Goal: Task Accomplishment & Management: Use online tool/utility

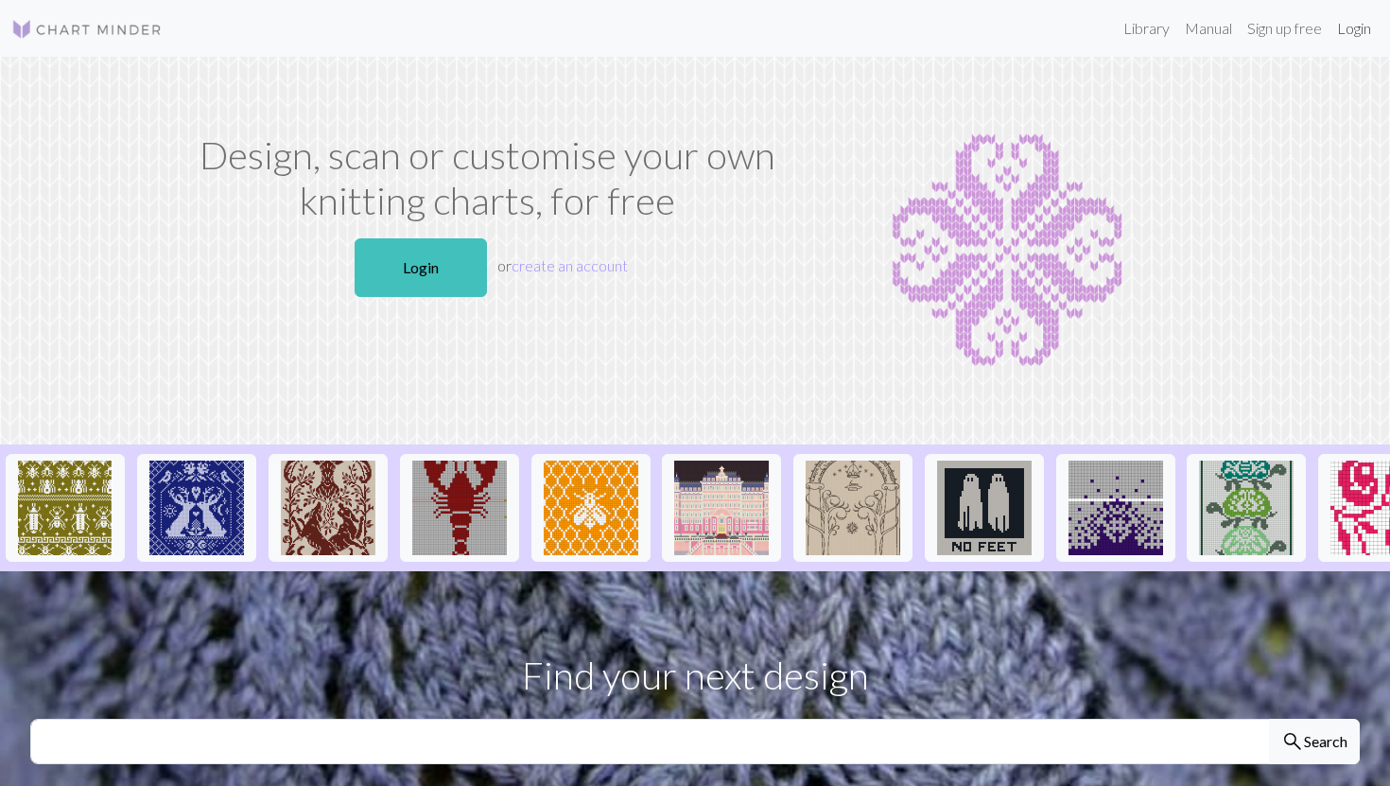
click at [1354, 33] on link "Login" at bounding box center [1353, 28] width 49 height 38
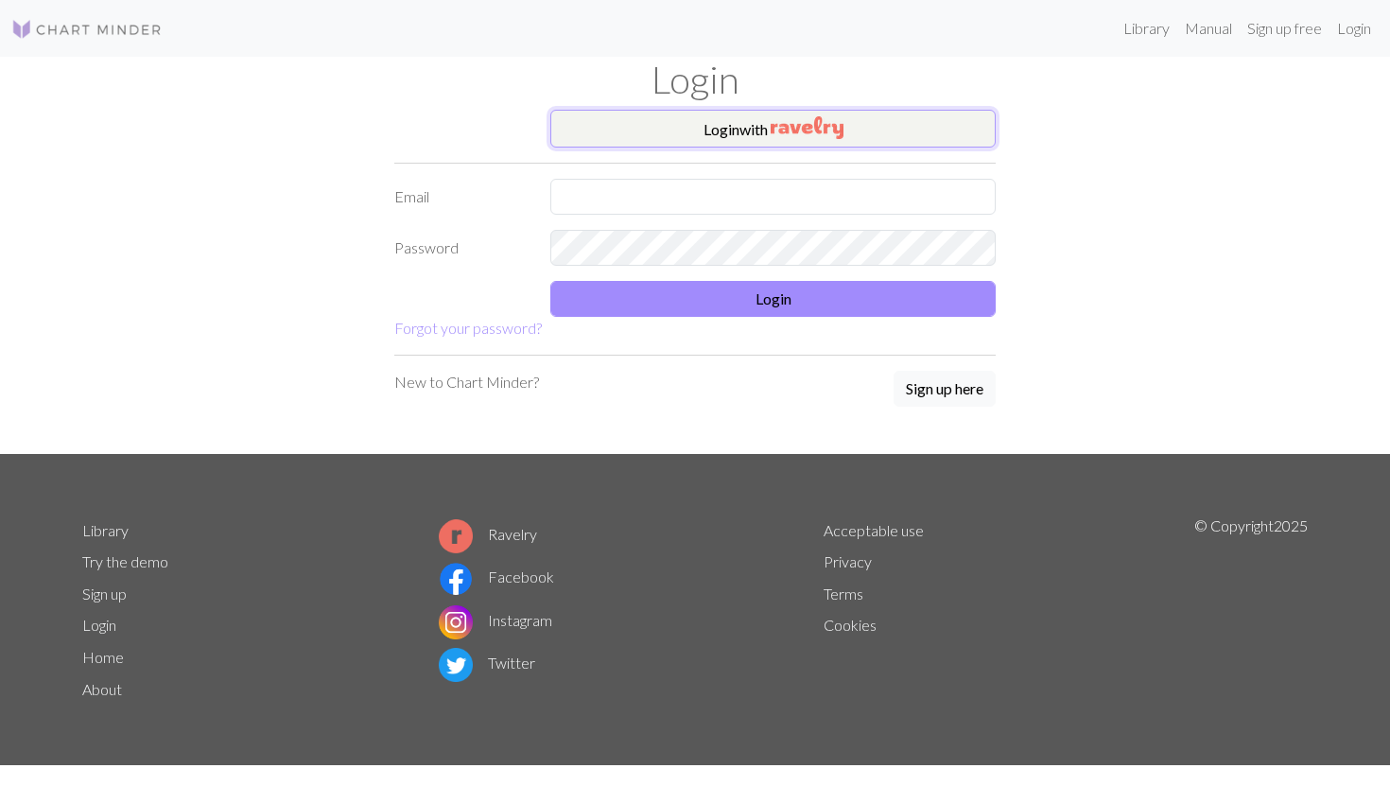
click at [832, 116] on img "button" at bounding box center [807, 127] width 73 height 23
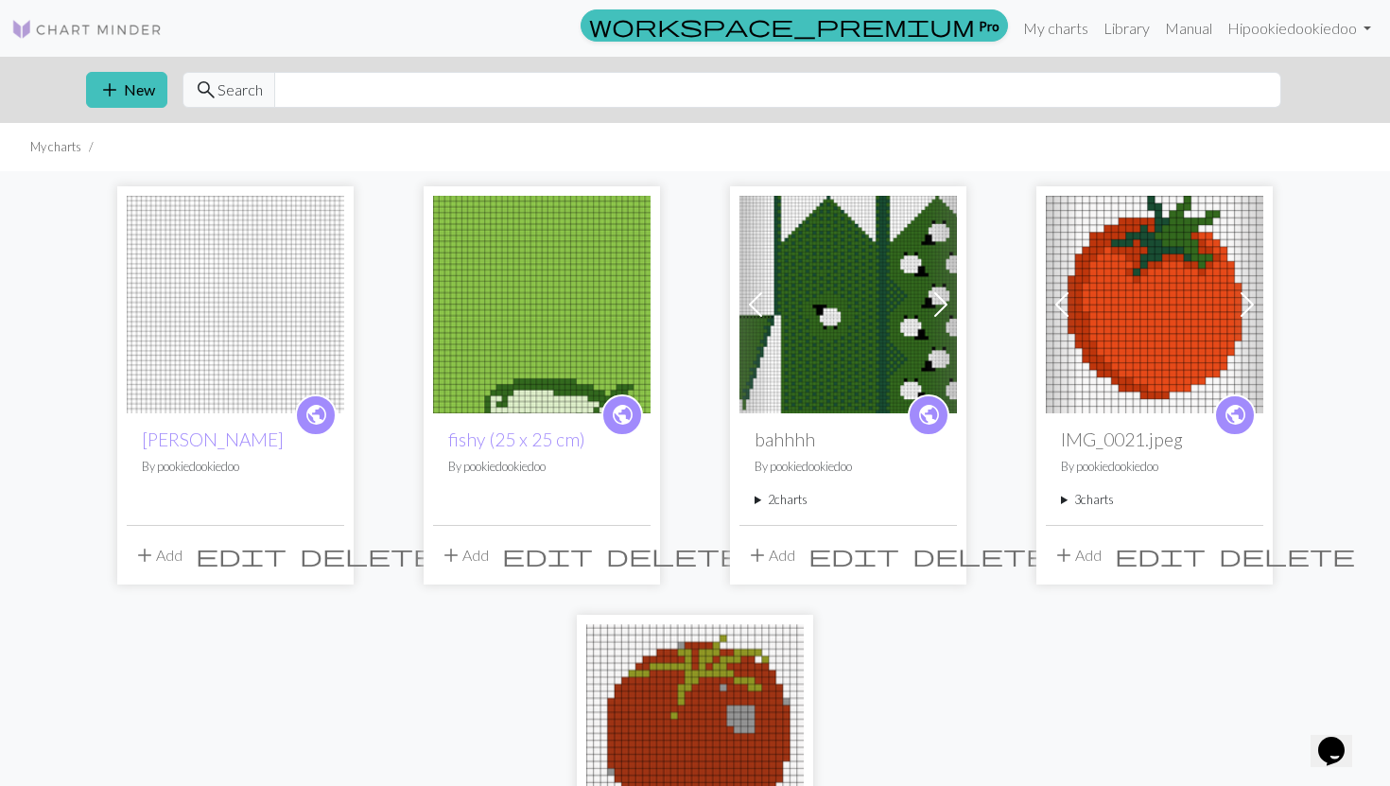
click at [1149, 367] on img at bounding box center [1154, 304] width 217 height 217
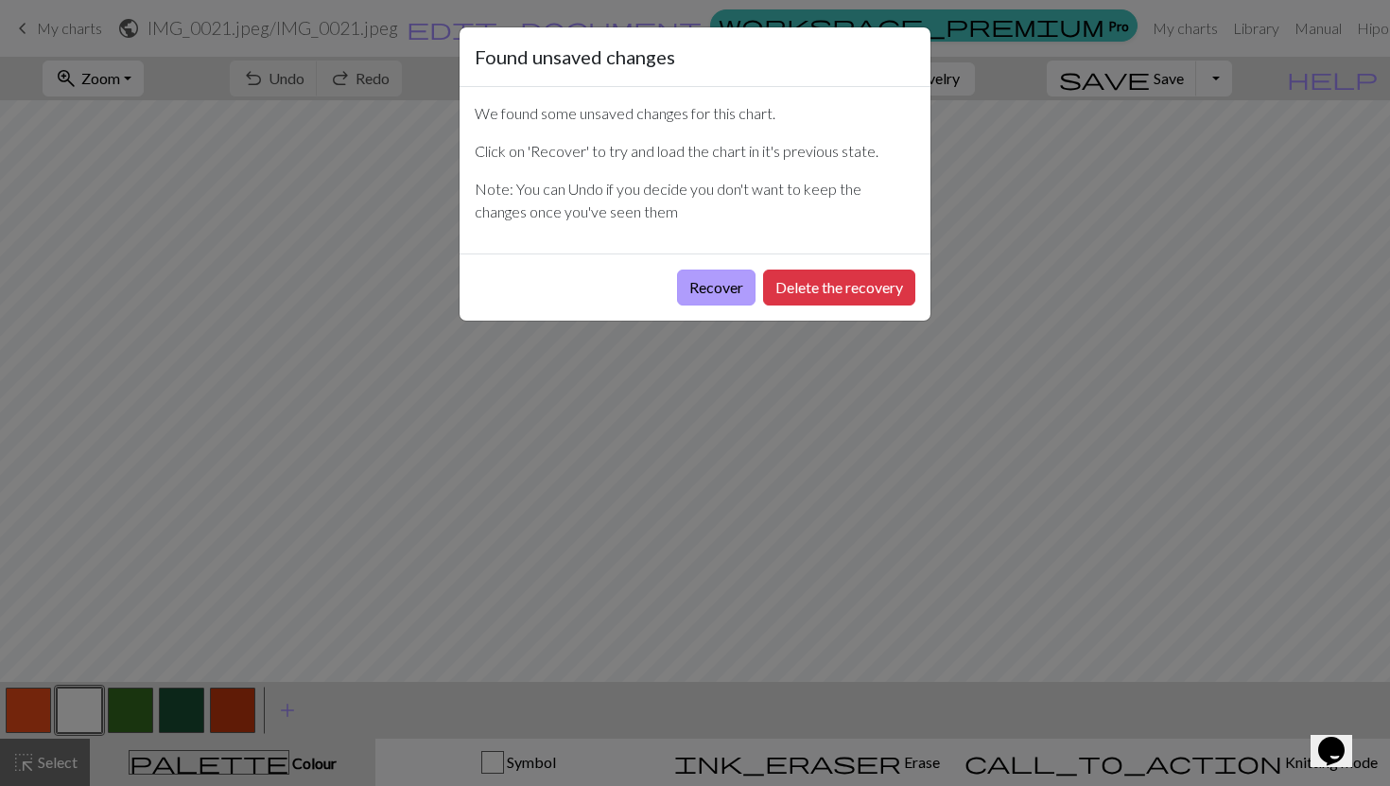
click at [721, 279] on button "Recover" at bounding box center [716, 287] width 78 height 36
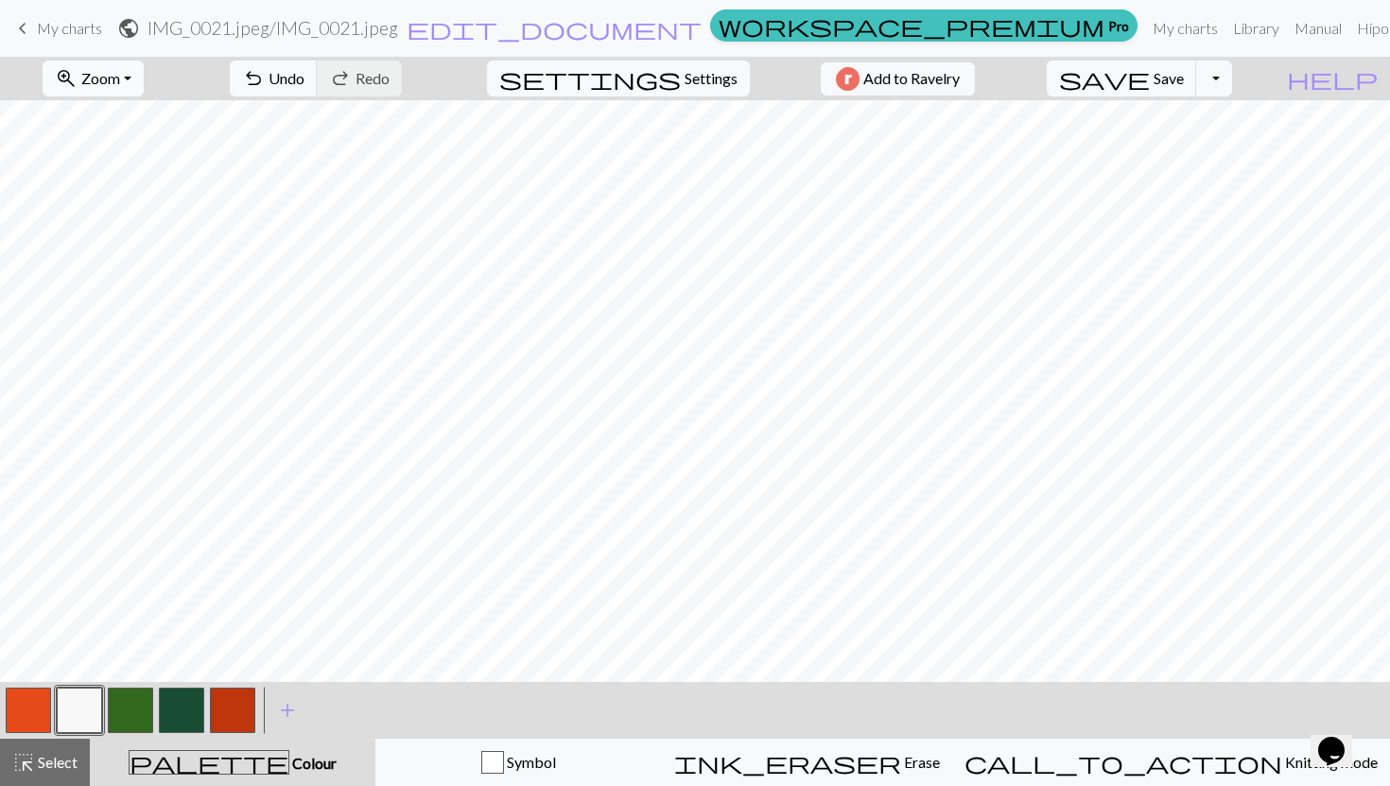
click at [144, 72] on button "zoom_in Zoom Zoom" at bounding box center [93, 79] width 101 height 36
click at [131, 225] on button "50%" at bounding box center [117, 227] width 149 height 30
click at [120, 75] on span "Zoom" at bounding box center [100, 78] width 39 height 18
click at [140, 118] on button "Fit all" at bounding box center [117, 120] width 149 height 30
click at [144, 88] on button "zoom_in Zoom Zoom" at bounding box center [93, 79] width 101 height 36
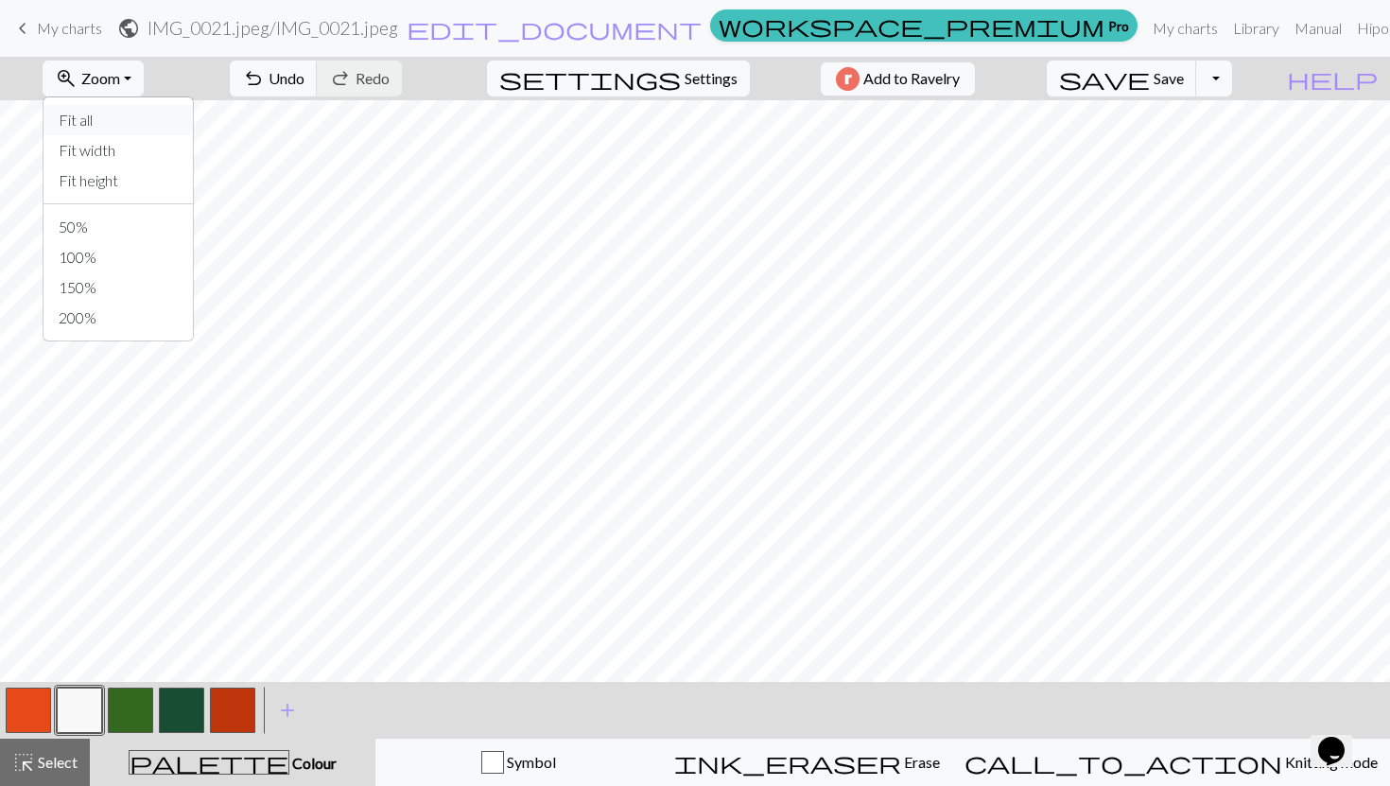
click at [148, 112] on button "Fit all" at bounding box center [117, 120] width 149 height 30
click at [120, 74] on span "Zoom" at bounding box center [100, 78] width 39 height 18
click at [140, 148] on button "Fit width" at bounding box center [117, 150] width 149 height 30
click at [158, 97] on div "zoom_in Zoom Zoom Fit all Fit width Fit height 50% 100% 150% 200%" at bounding box center [93, 78] width 130 height 43
click at [144, 86] on button "zoom_in Zoom Zoom" at bounding box center [93, 79] width 101 height 36
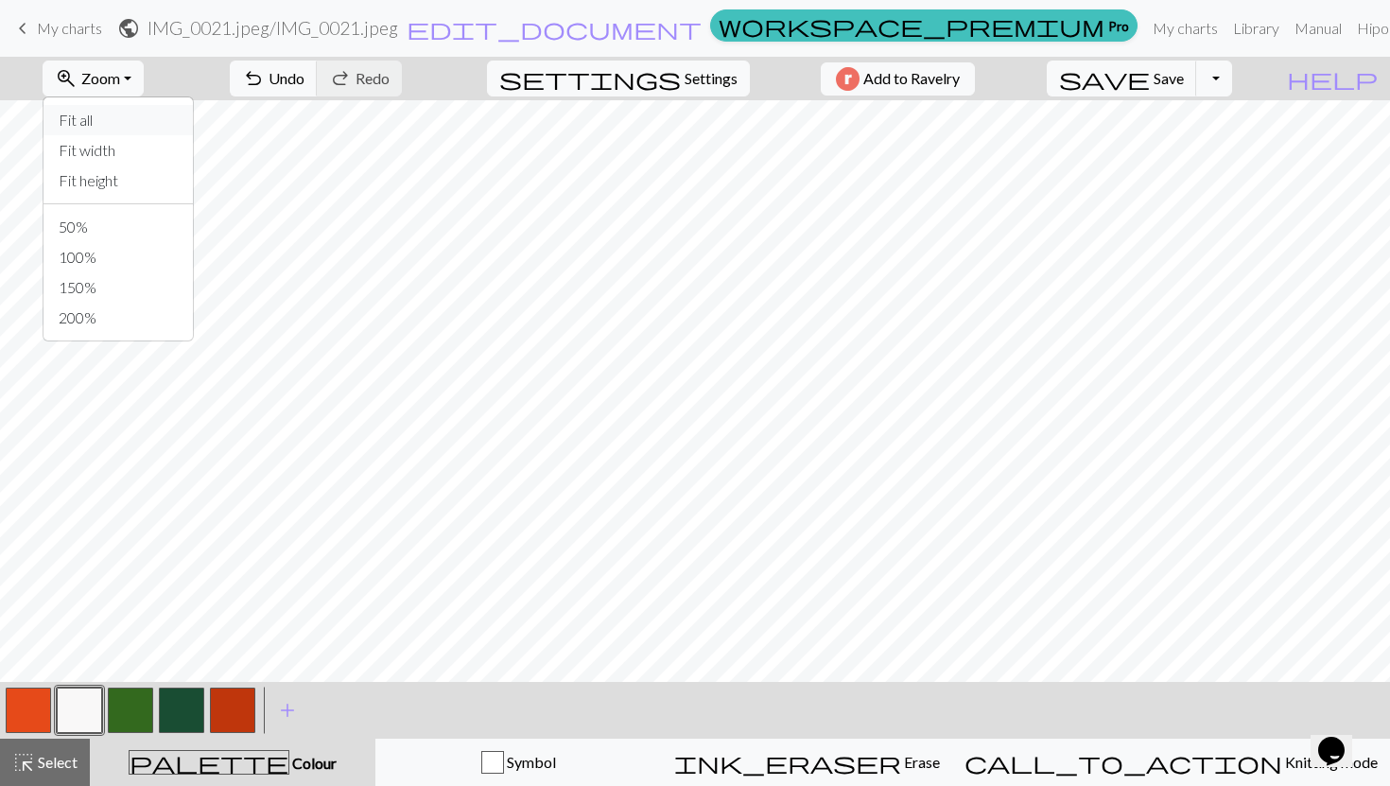
click at [157, 115] on button "Fit all" at bounding box center [117, 120] width 149 height 30
click at [144, 61] on button "zoom_in Zoom Zoom" at bounding box center [93, 79] width 101 height 36
click at [158, 181] on button "Fit height" at bounding box center [117, 180] width 149 height 30
click at [144, 95] on button "zoom_in Zoom Zoom" at bounding box center [93, 79] width 101 height 36
click at [151, 227] on button "50%" at bounding box center [117, 227] width 149 height 30
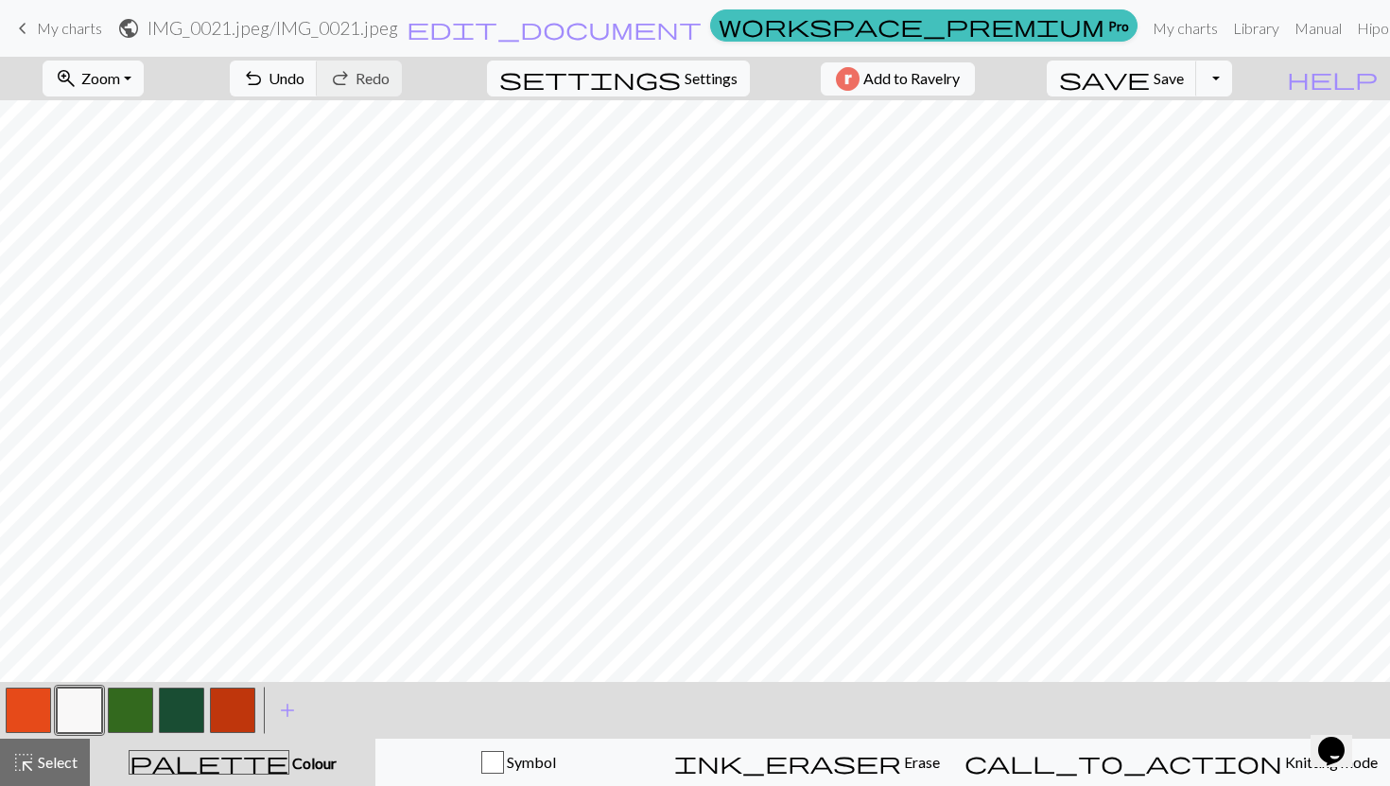
click at [57, 21] on span "My charts" at bounding box center [69, 28] width 65 height 18
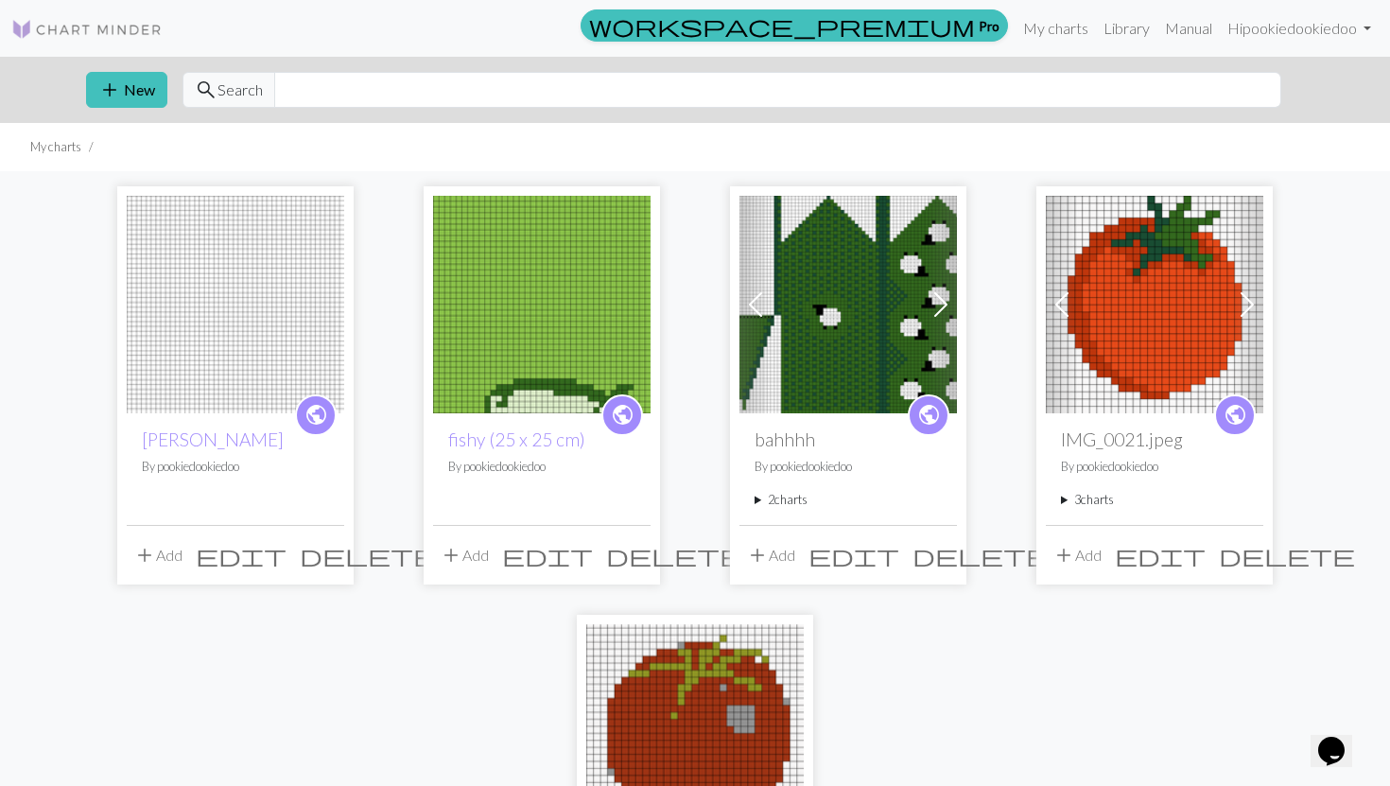
click at [1130, 396] on img at bounding box center [1154, 304] width 217 height 217
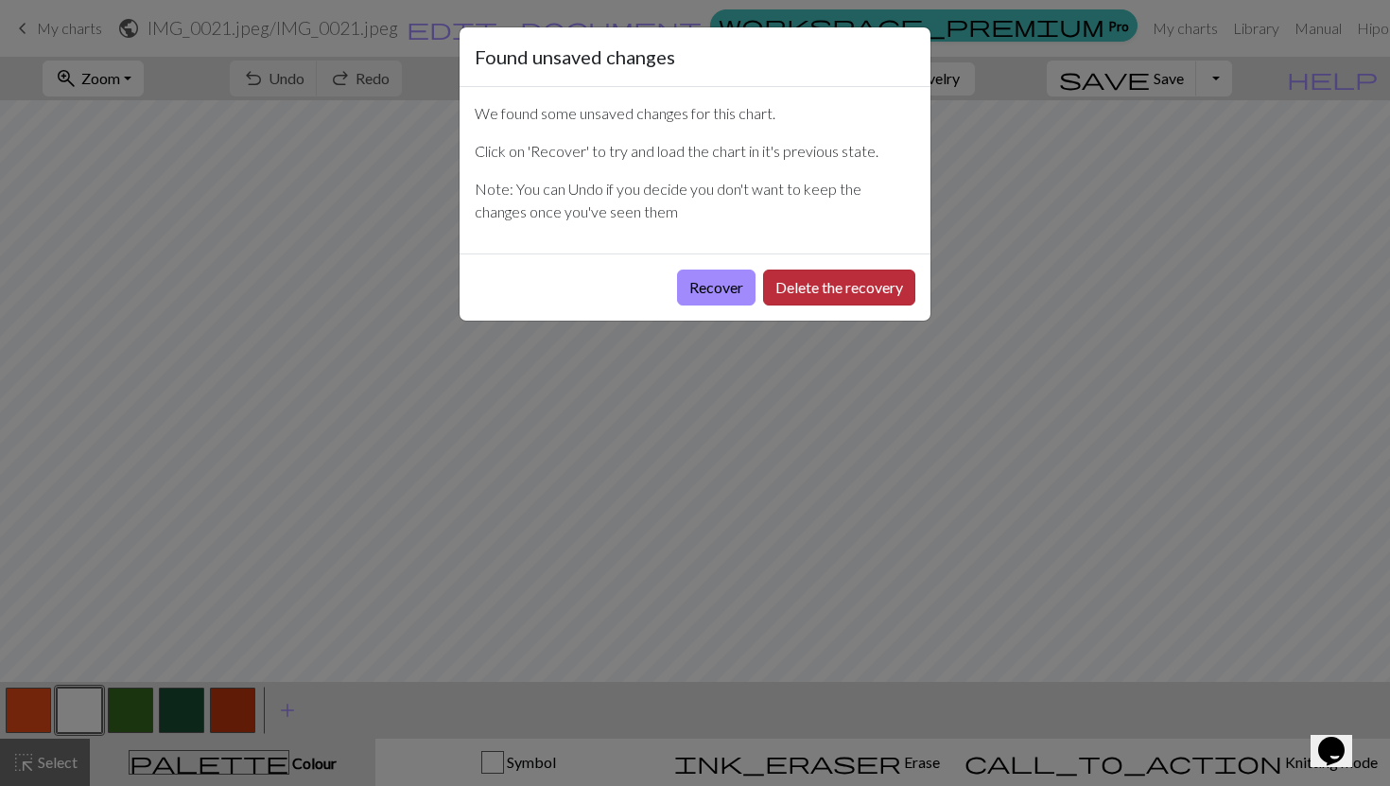
click at [837, 288] on button "Delete the recovery" at bounding box center [839, 287] width 152 height 36
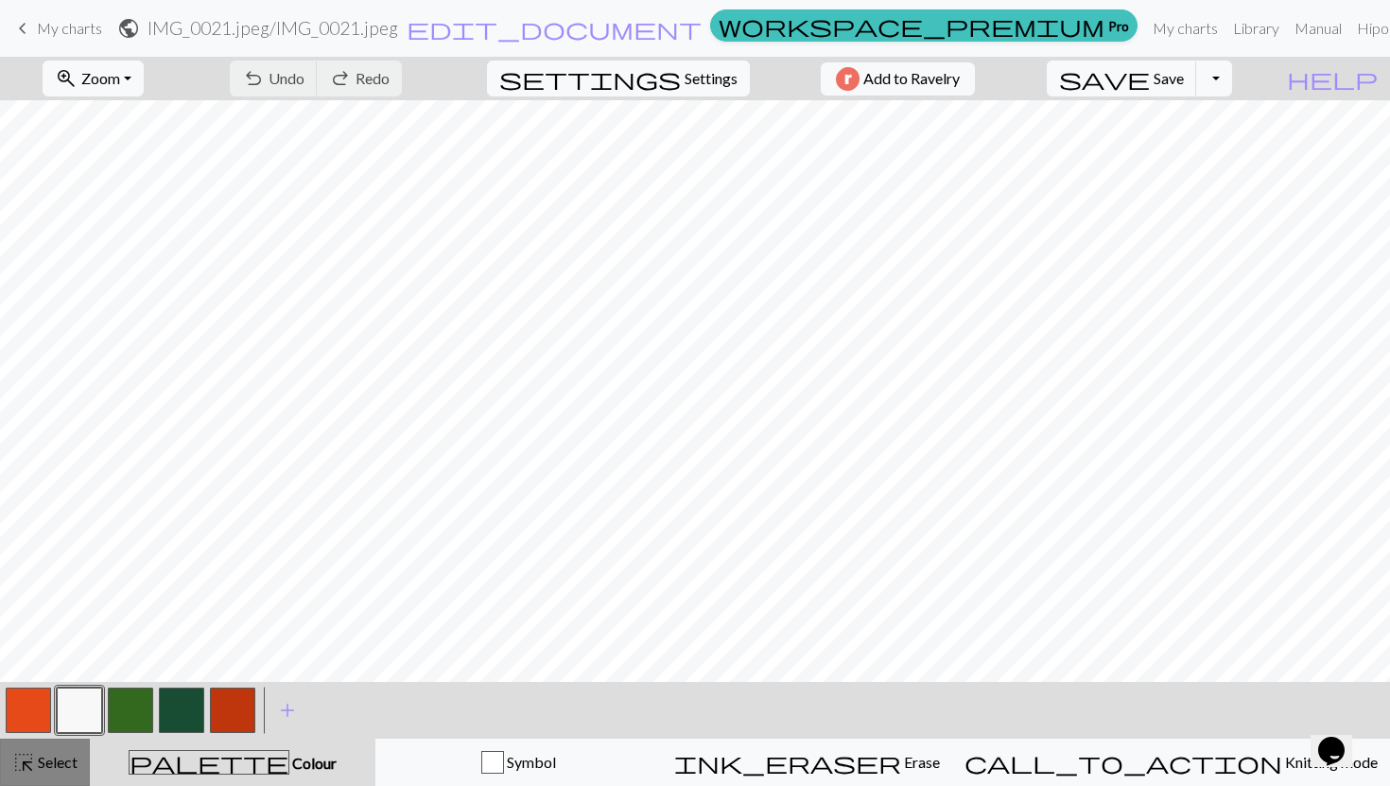
click at [73, 764] on span "Select" at bounding box center [56, 762] width 43 height 18
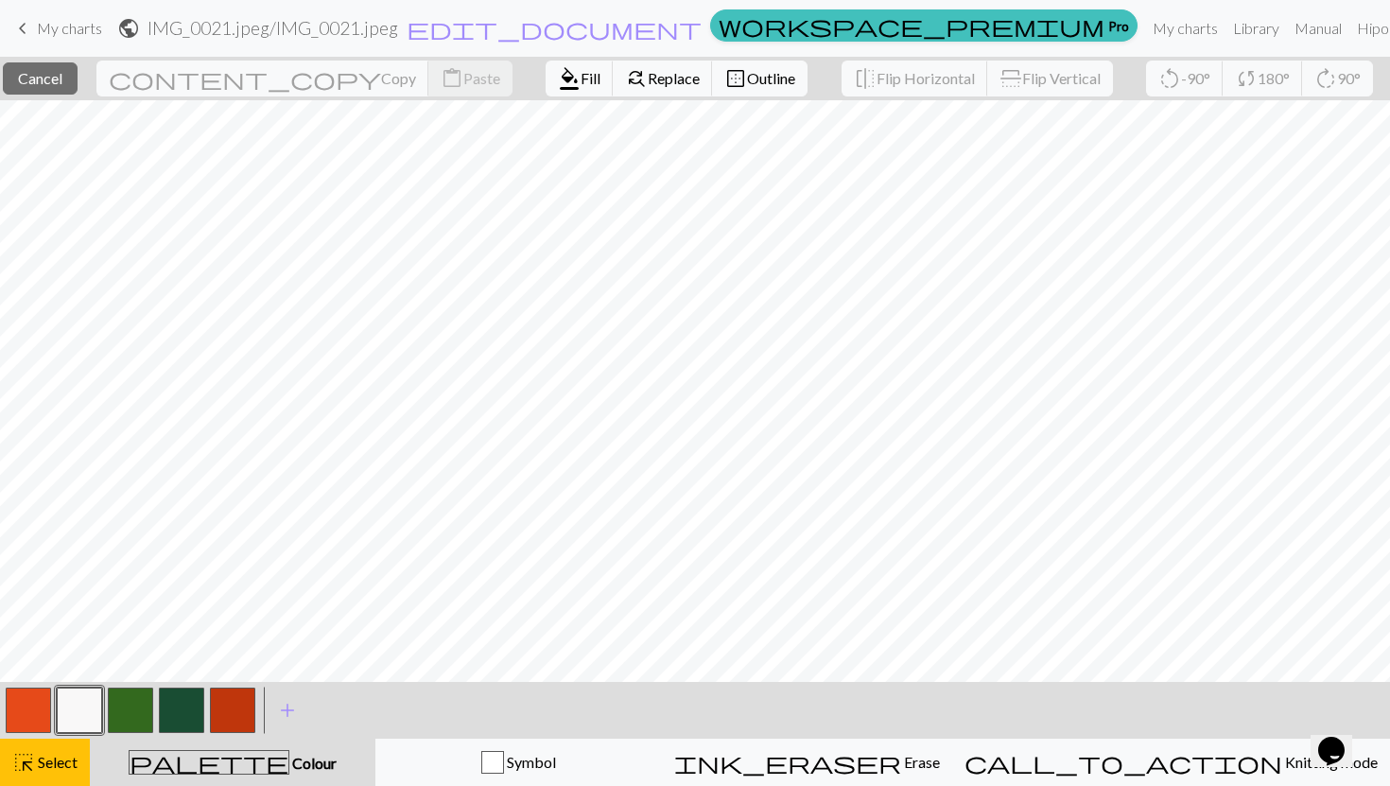
scroll to position [71, 0]
click at [84, 778] on button "highlight_alt Select Select" at bounding box center [45, 761] width 90 height 47
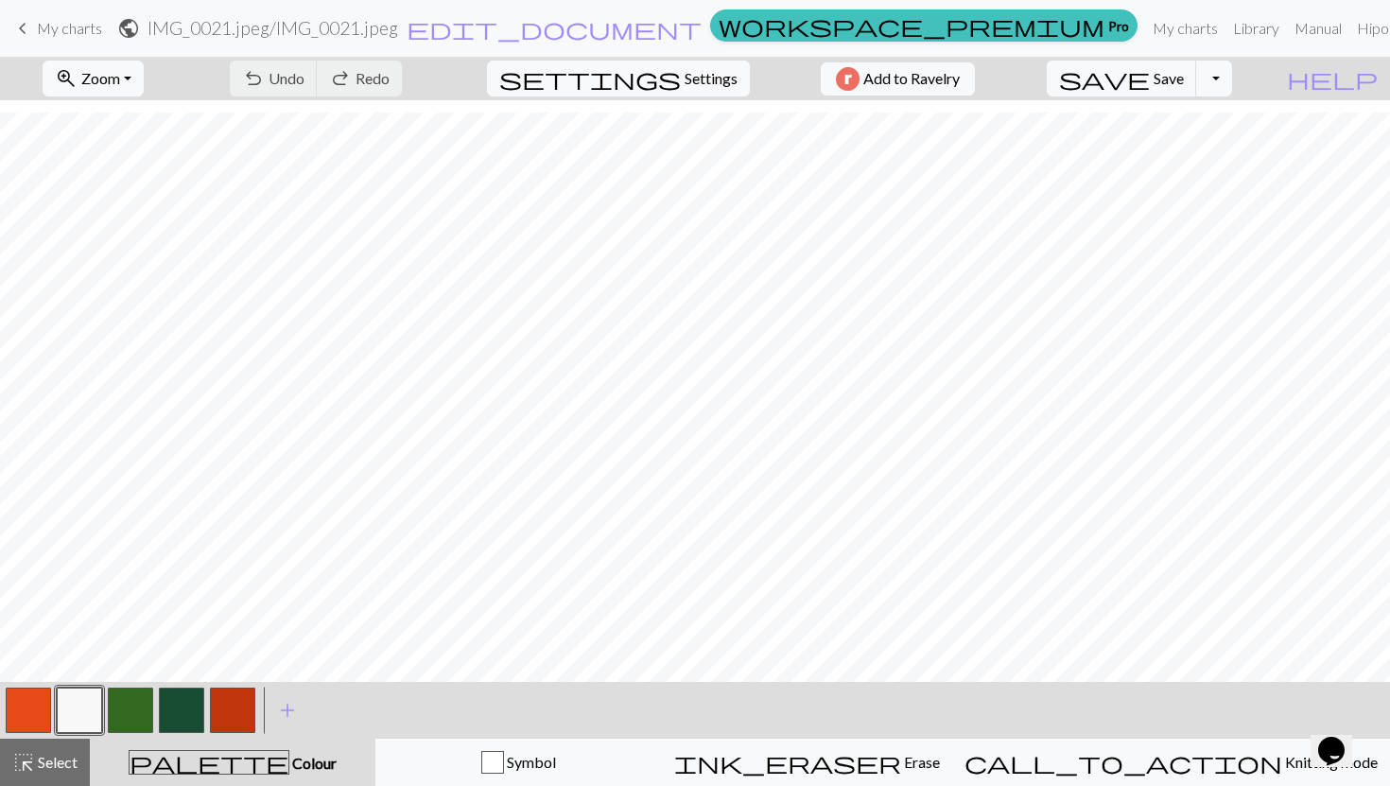
scroll to position [0, 0]
click at [140, 90] on button "zoom_in Zoom Zoom" at bounding box center [93, 79] width 101 height 36
click at [140, 116] on button "Fit all" at bounding box center [117, 120] width 149 height 30
